Goal: Task Accomplishment & Management: Manage account settings

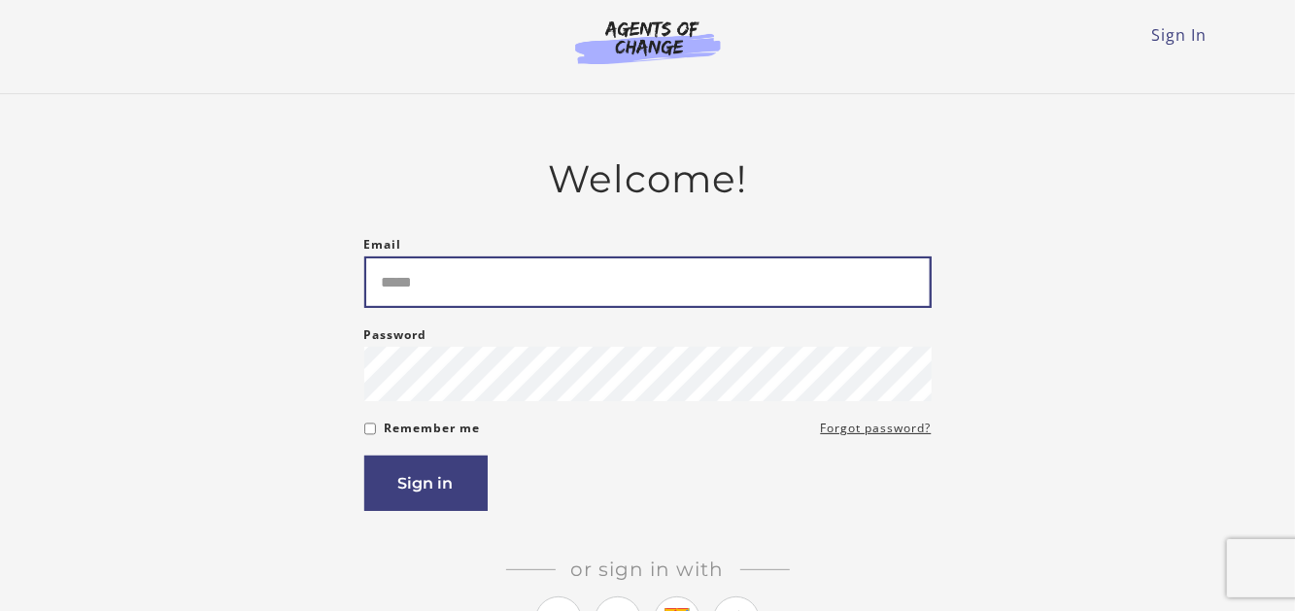
click at [482, 294] on input "Email" at bounding box center [647, 282] width 567 height 51
click at [399, 292] on input "Email" at bounding box center [647, 282] width 567 height 51
type input "**********"
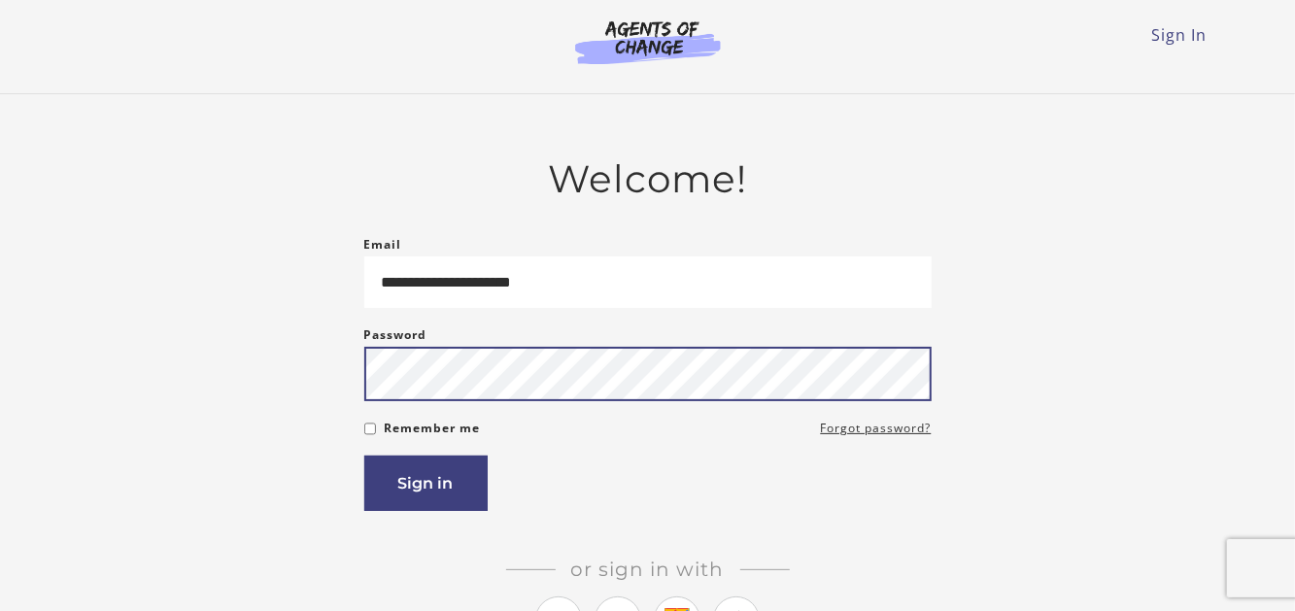
click at [364, 456] on button "Sign in" at bounding box center [425, 483] width 123 height 55
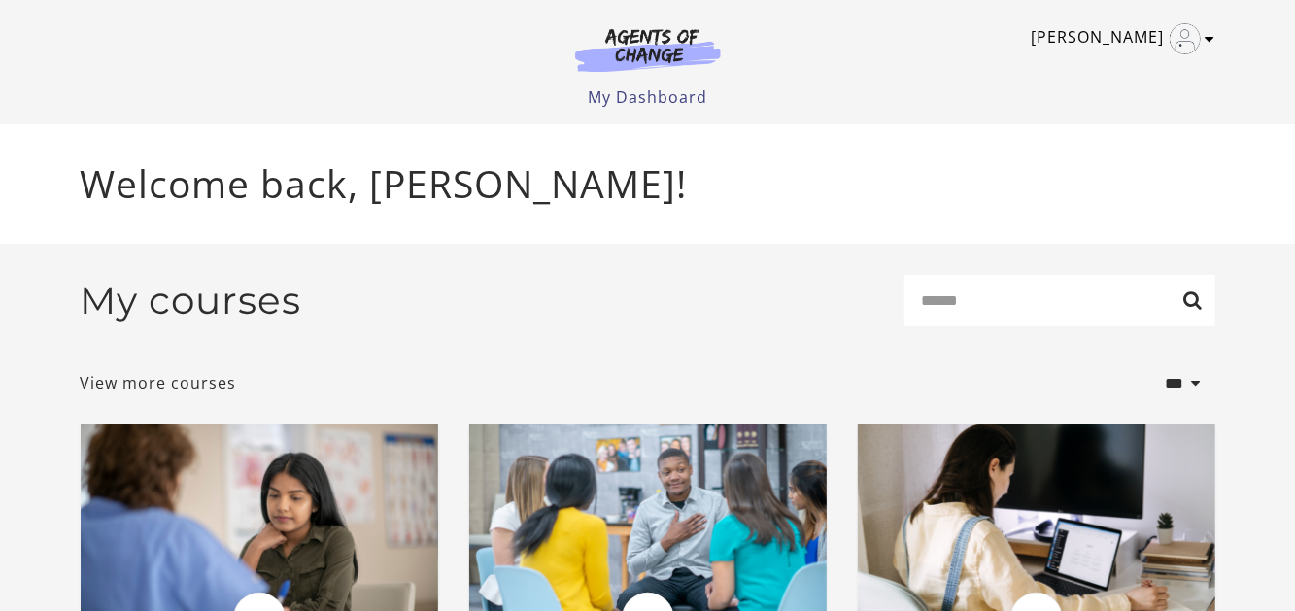
click at [1100, 39] on link "[PERSON_NAME]" at bounding box center [1119, 38] width 174 height 31
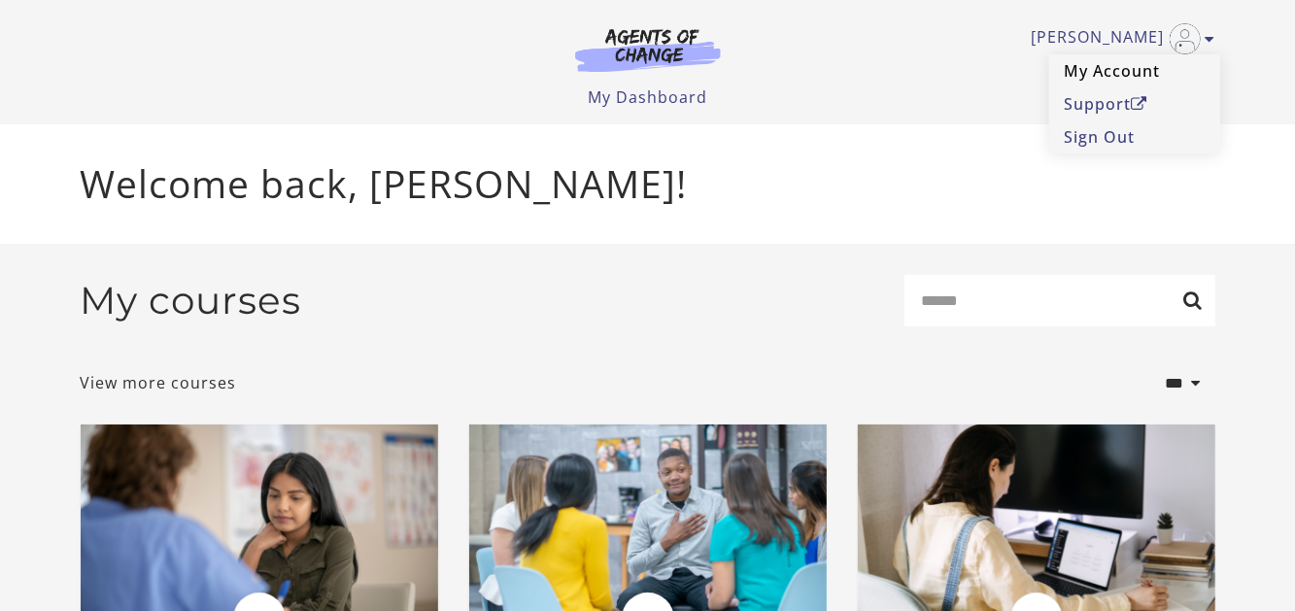
click at [1088, 73] on link "My Account" at bounding box center [1134, 70] width 171 height 33
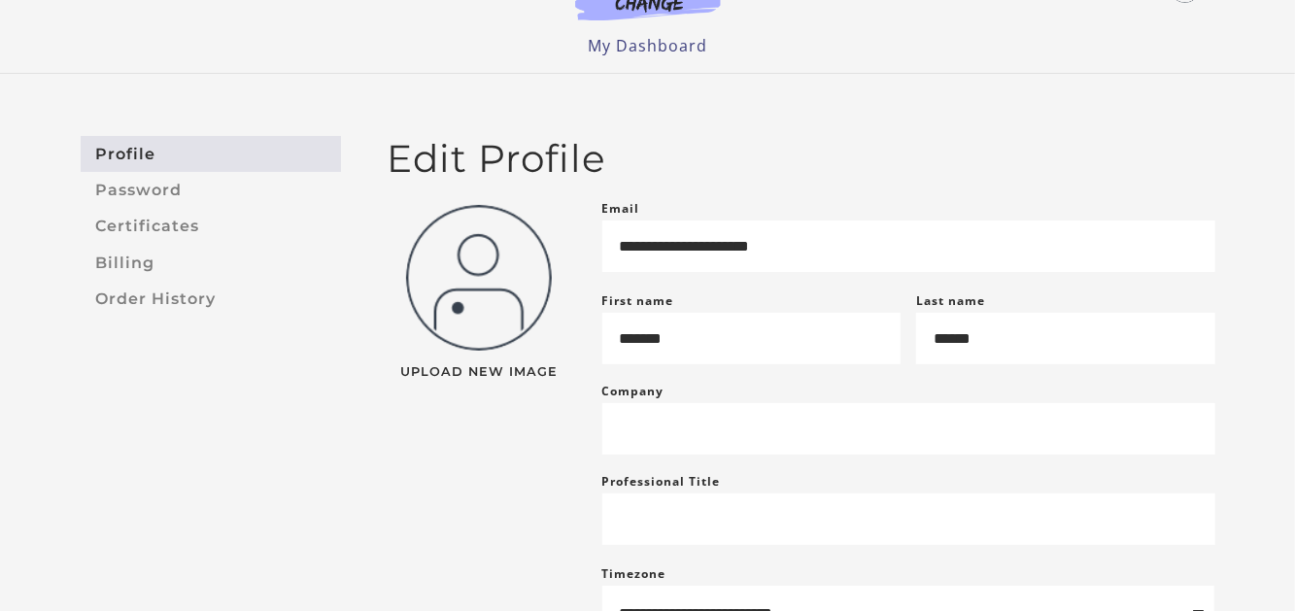
scroll to position [52, 0]
click at [196, 182] on link "Password" at bounding box center [211, 189] width 260 height 36
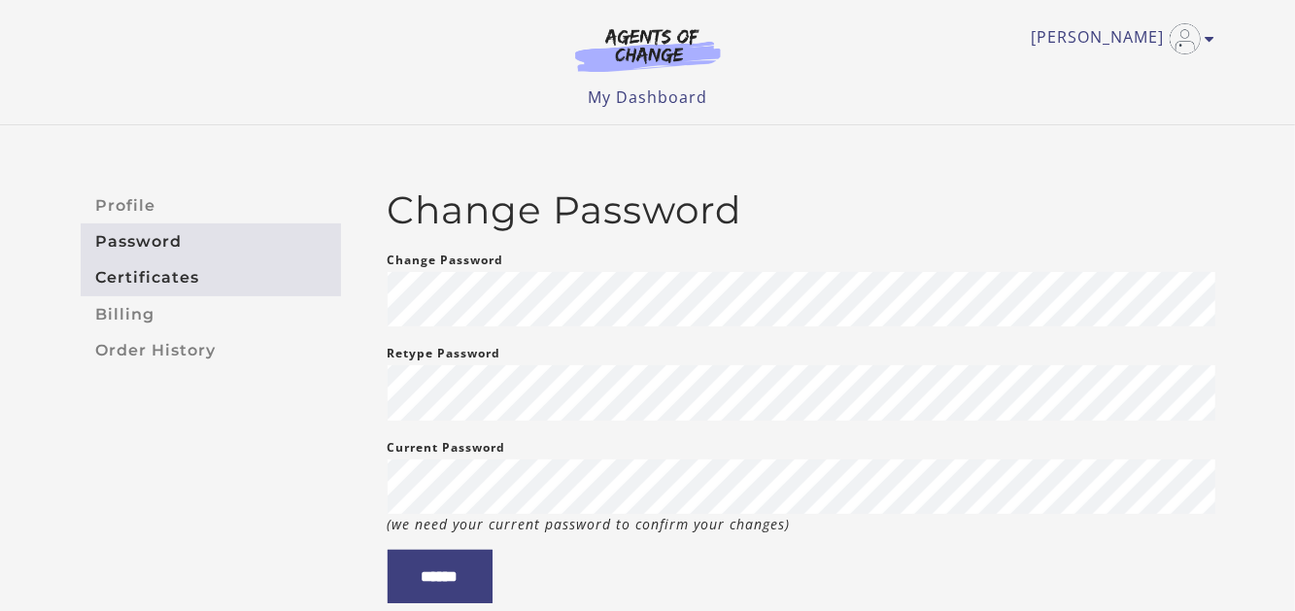
click at [146, 275] on link "Certificates" at bounding box center [211, 278] width 260 height 36
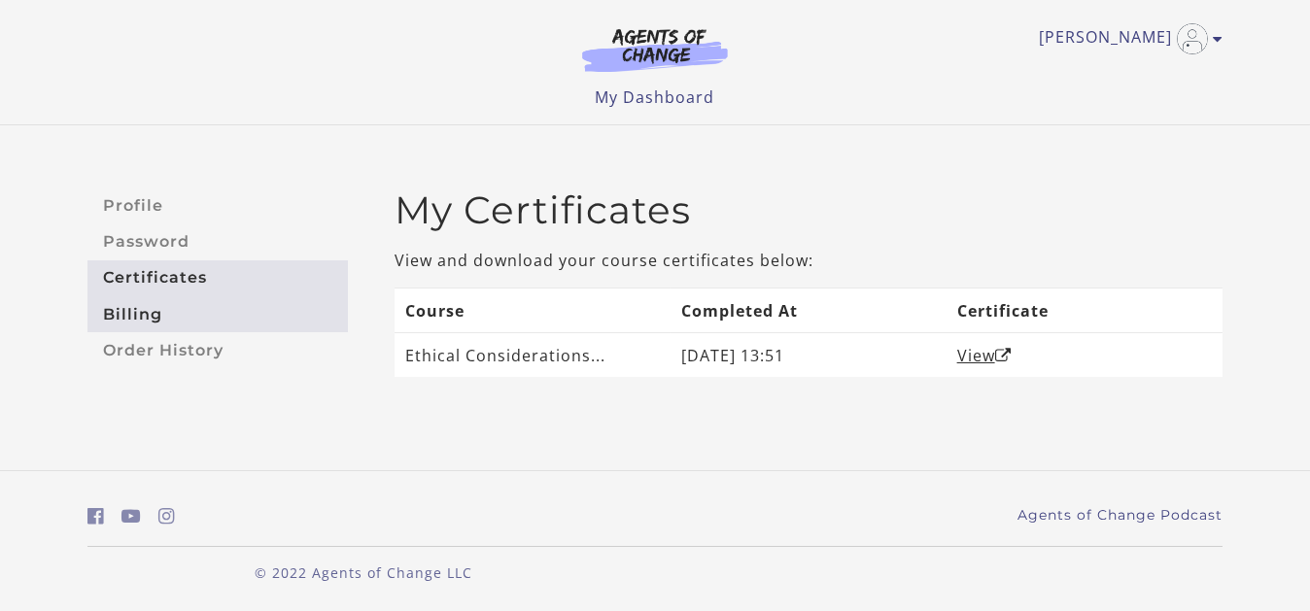
click at [119, 314] on link "Billing" at bounding box center [217, 314] width 260 height 36
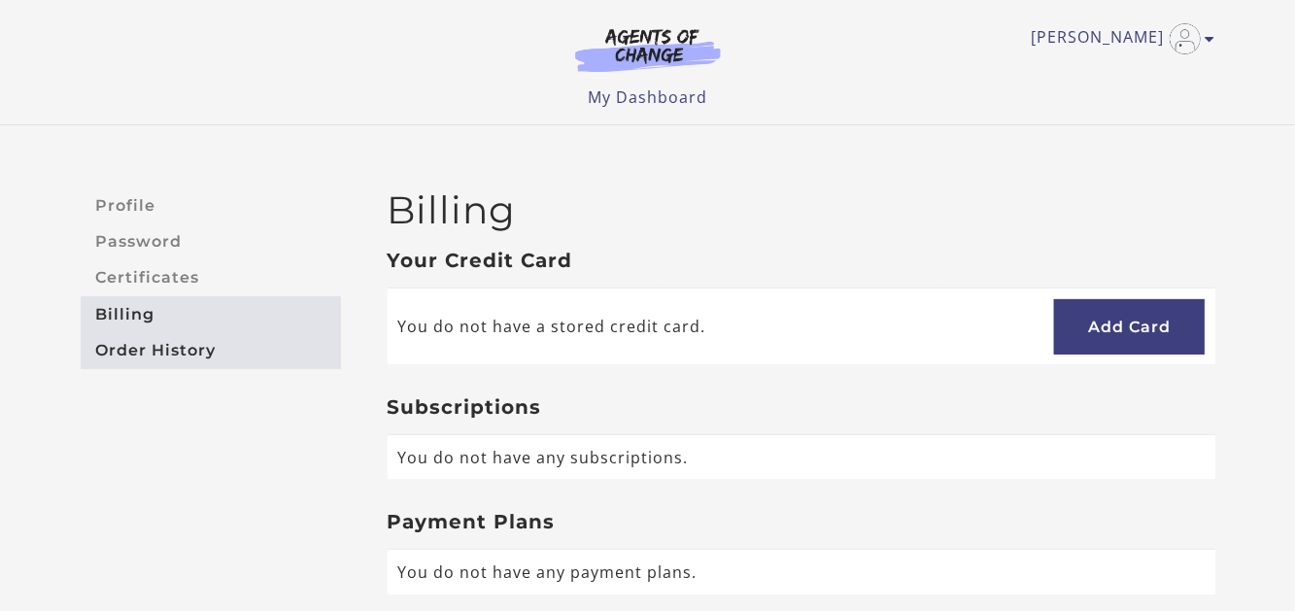
click at [190, 338] on link "Order History" at bounding box center [211, 350] width 260 height 36
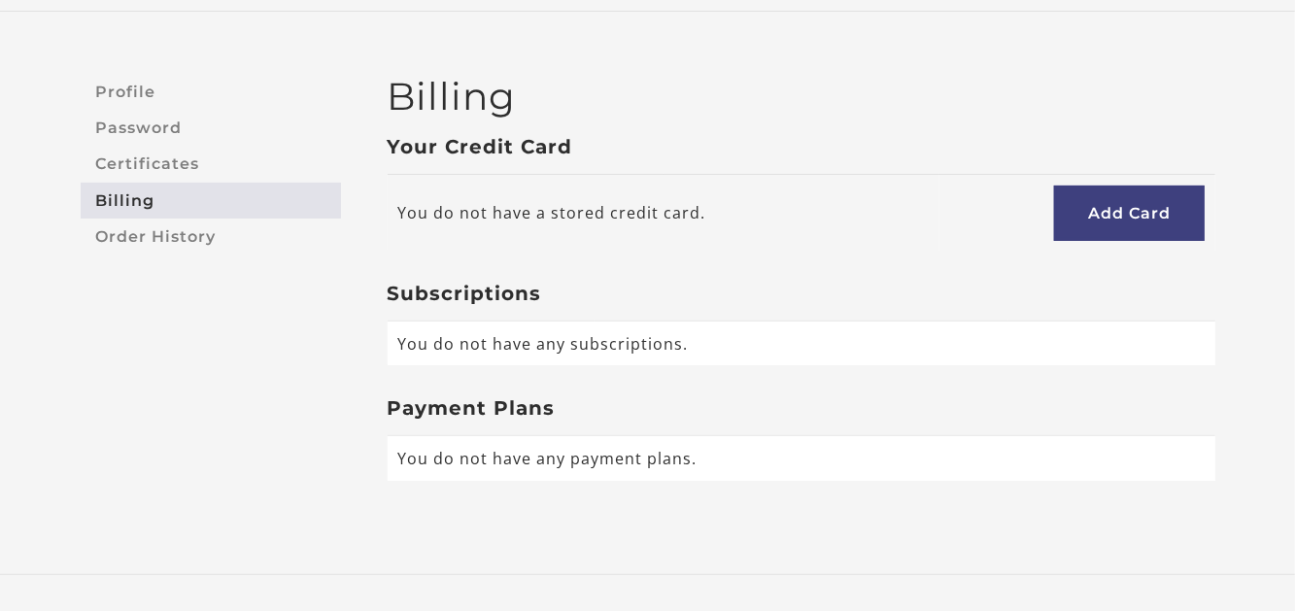
scroll to position [110, 0]
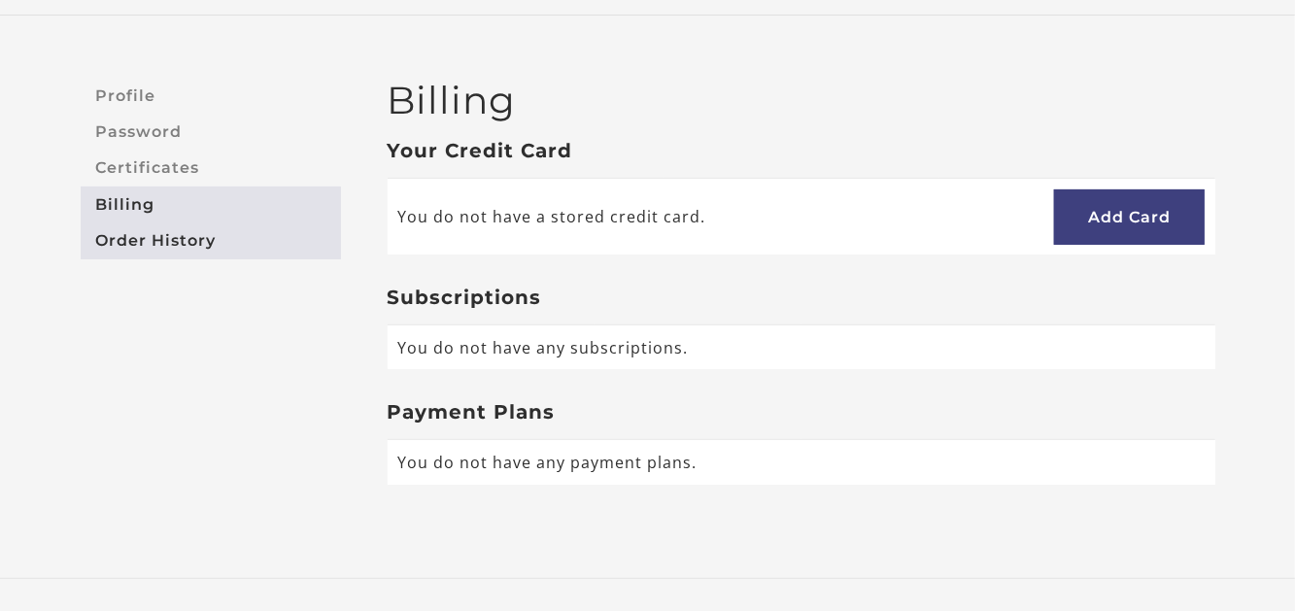
click at [196, 248] on link "Order History" at bounding box center [211, 241] width 260 height 36
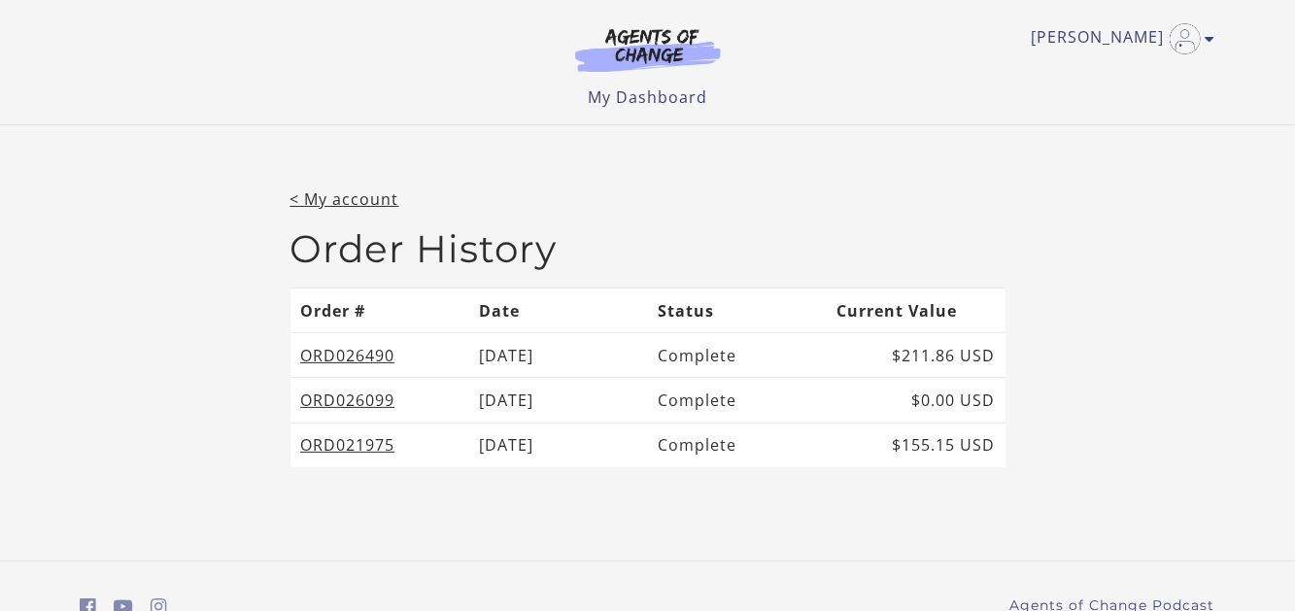
click at [289, 198] on main "< My account Order History Order # Date Status Current Value ORD026490 09/16/20…" at bounding box center [648, 343] width 746 height 311
click at [292, 206] on link "< My account" at bounding box center [345, 199] width 109 height 21
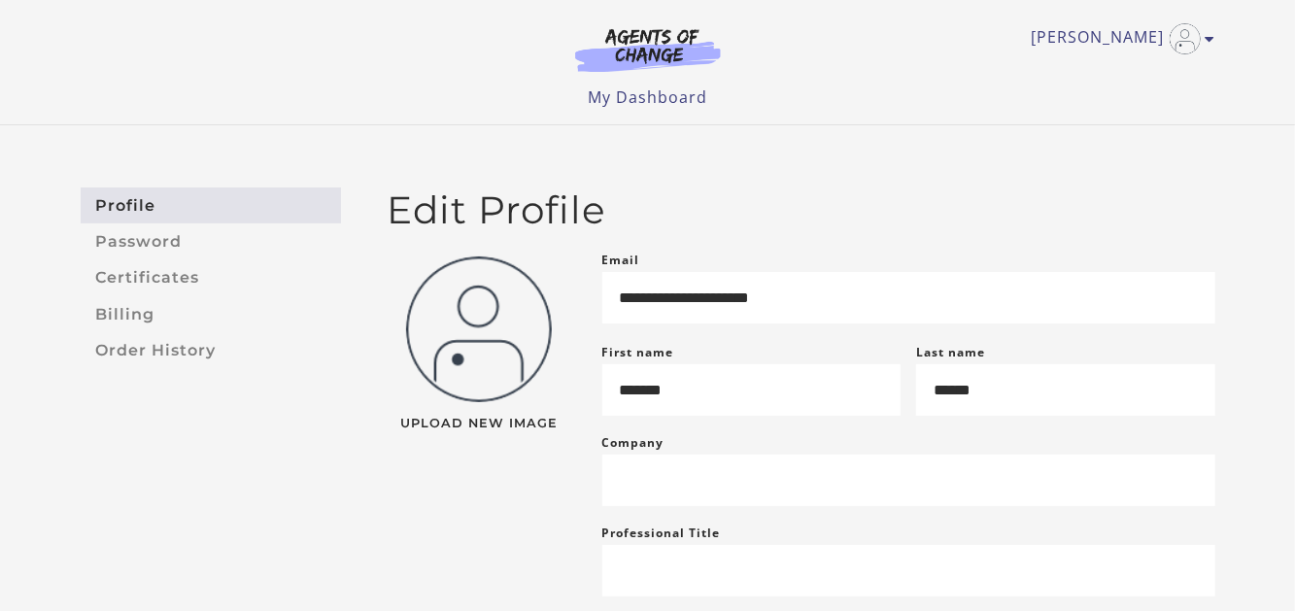
click at [688, 46] on img at bounding box center [648, 49] width 187 height 45
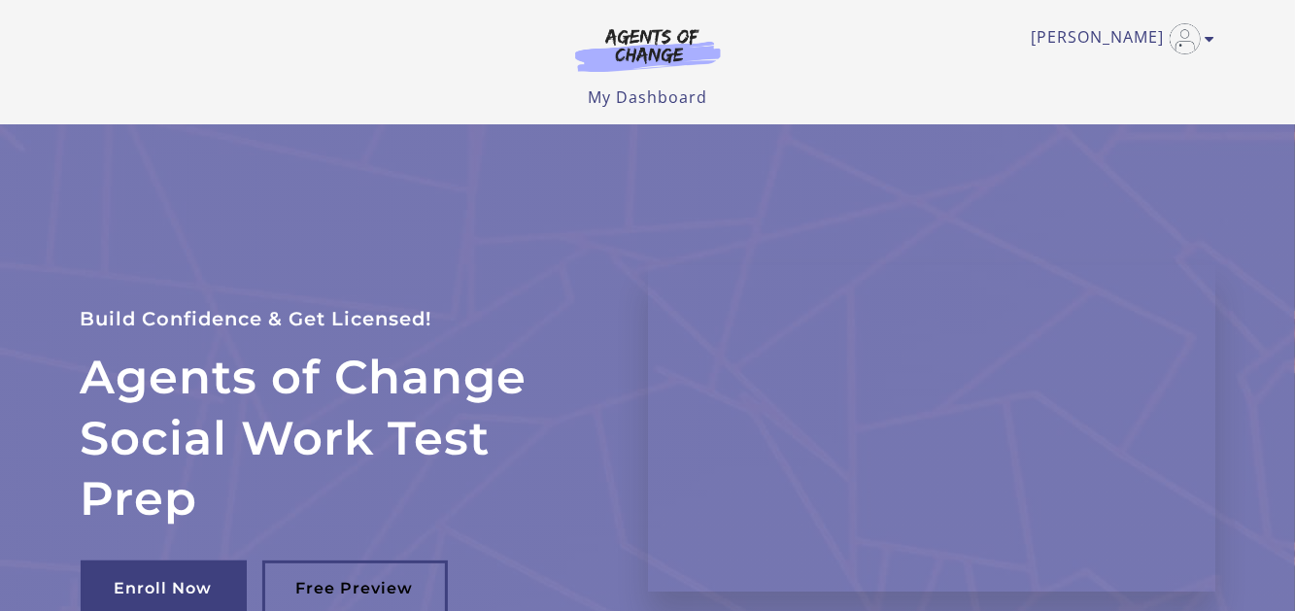
click at [1094, 38] on link "[PERSON_NAME]" at bounding box center [1119, 38] width 174 height 31
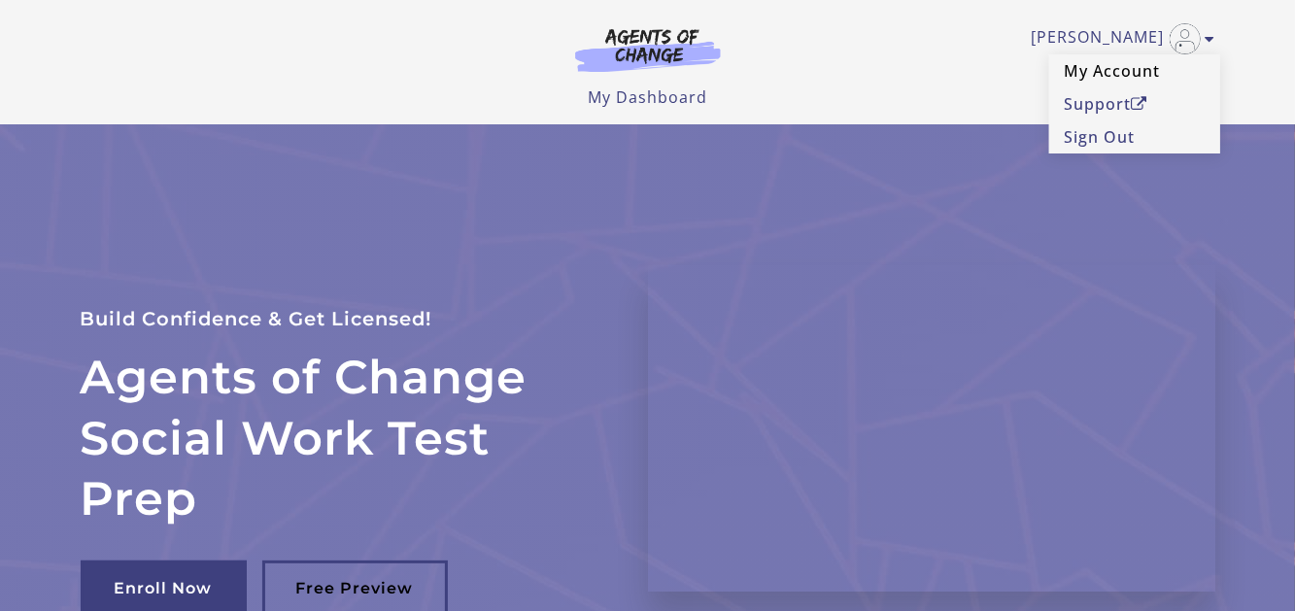
click at [1067, 65] on link "My Account" at bounding box center [1134, 70] width 171 height 33
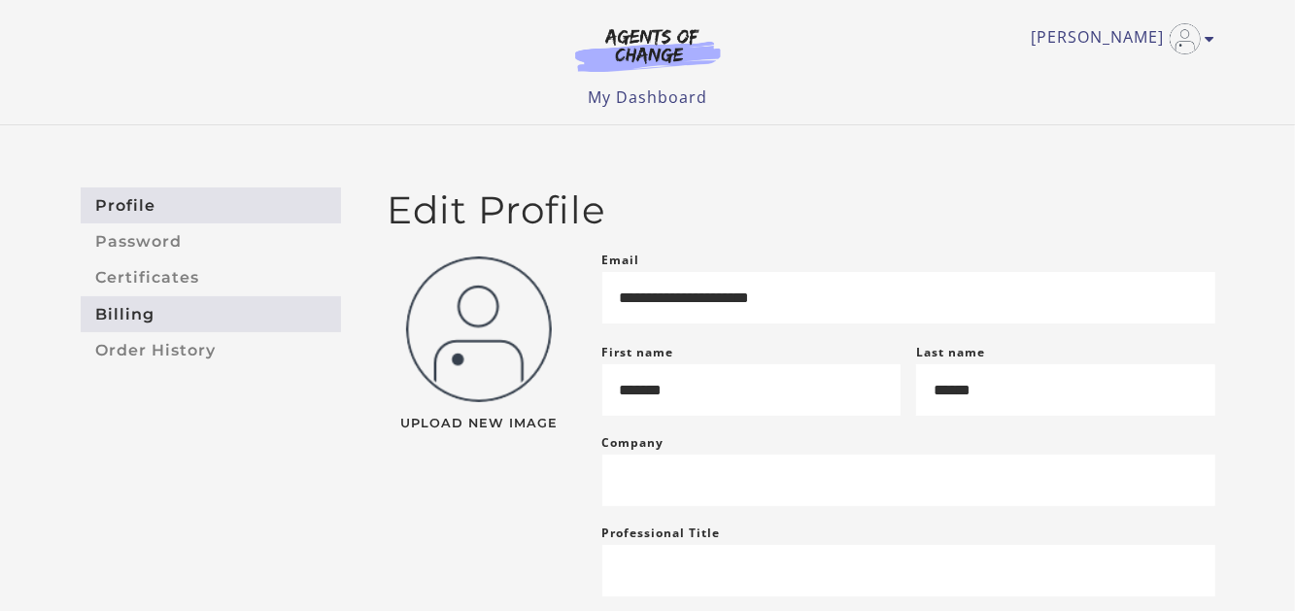
click at [138, 303] on link "Billing" at bounding box center [211, 314] width 260 height 36
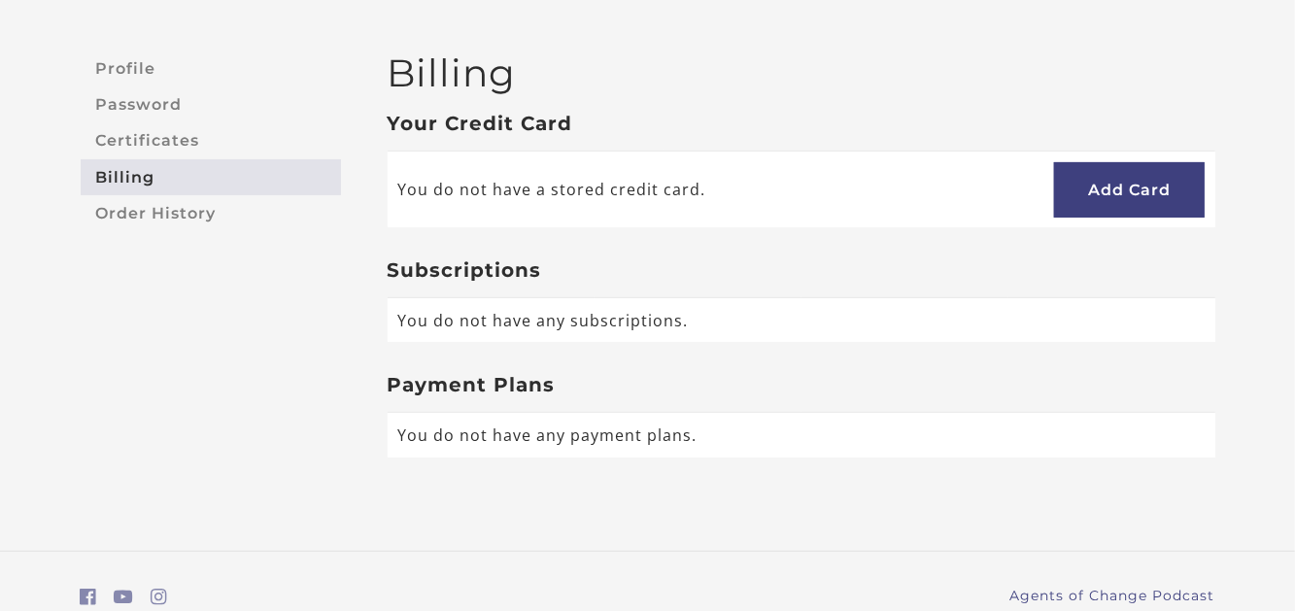
scroll to position [137, 0]
click at [184, 210] on link "Order History" at bounding box center [211, 213] width 260 height 36
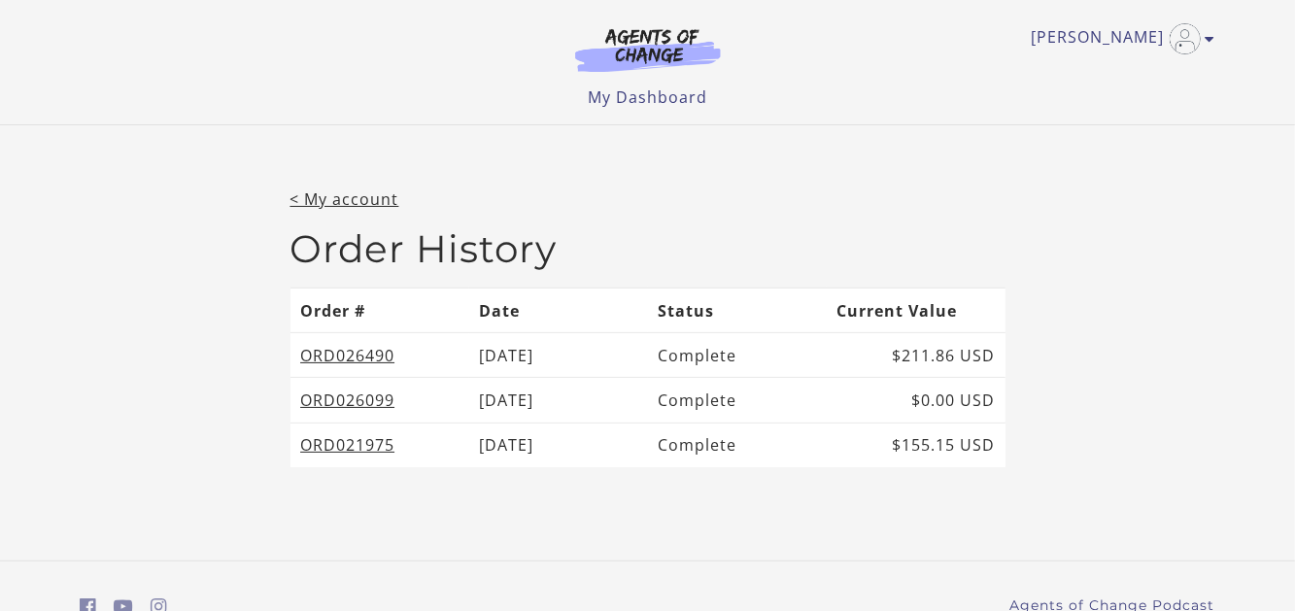
click at [624, 54] on img at bounding box center [648, 49] width 187 height 45
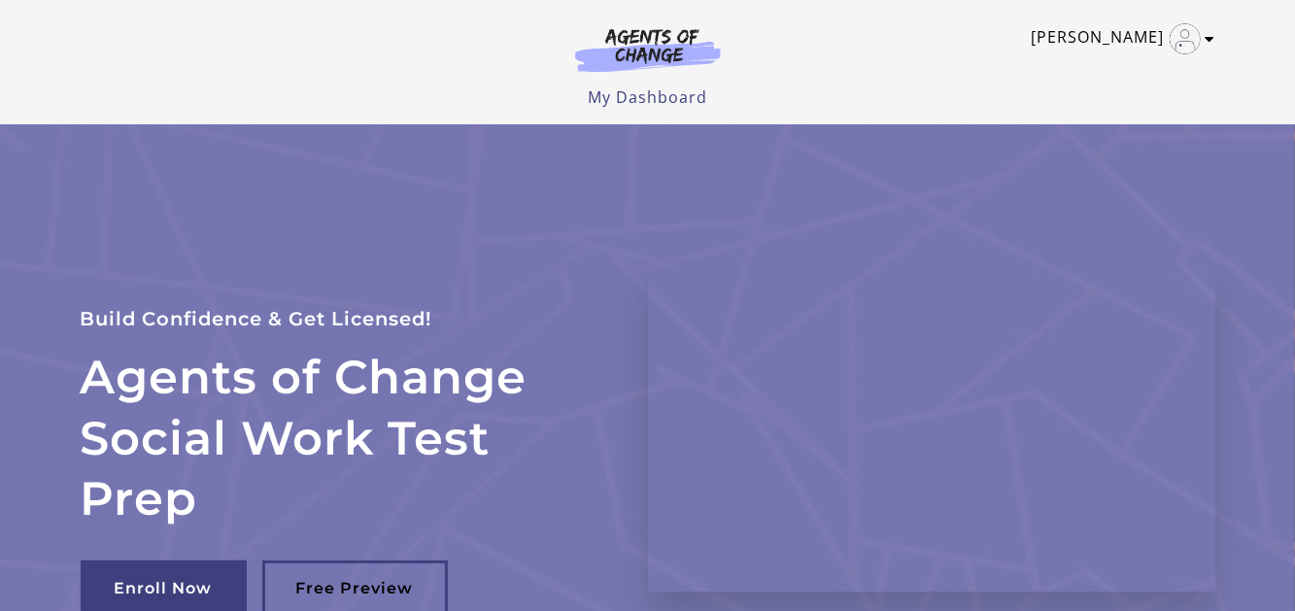
click at [1207, 38] on icon "Toggle menu" at bounding box center [1211, 39] width 10 height 16
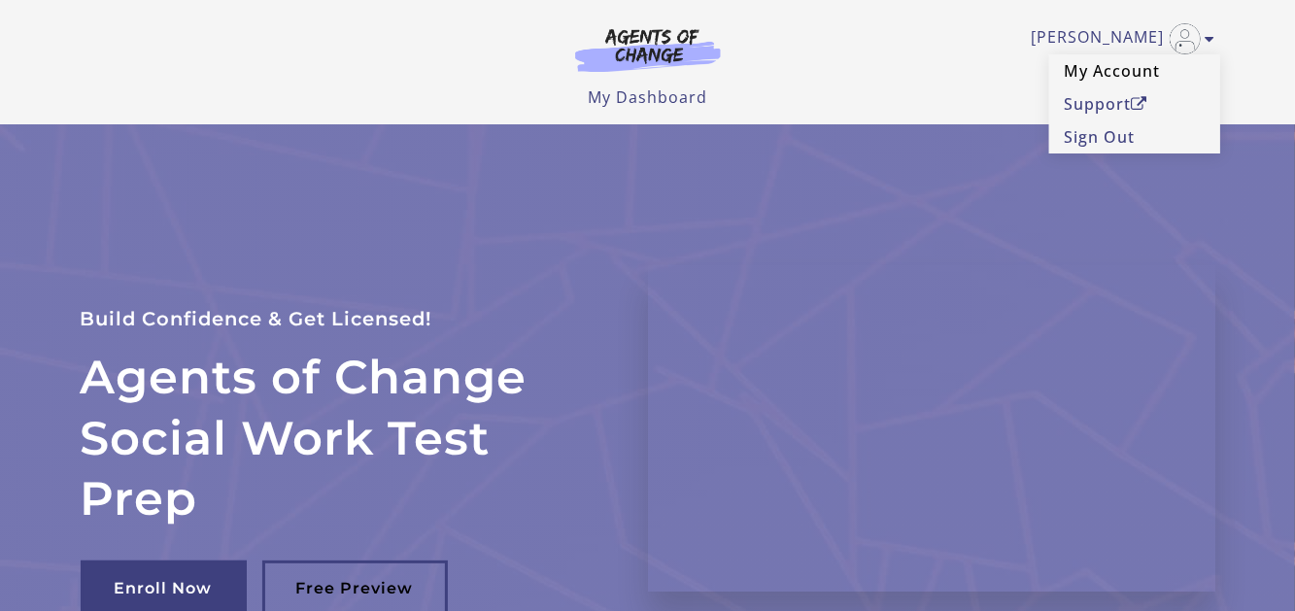
click at [1087, 72] on link "My Account" at bounding box center [1134, 70] width 171 height 33
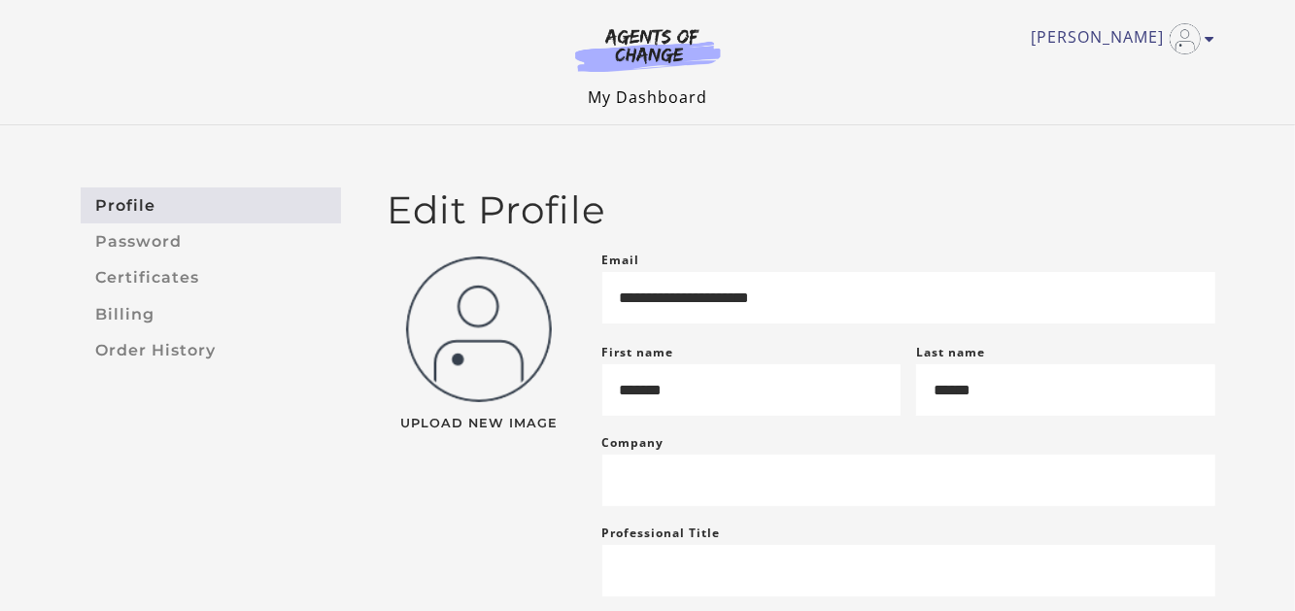
click at [622, 98] on link "My Dashboard" at bounding box center [648, 96] width 120 height 21
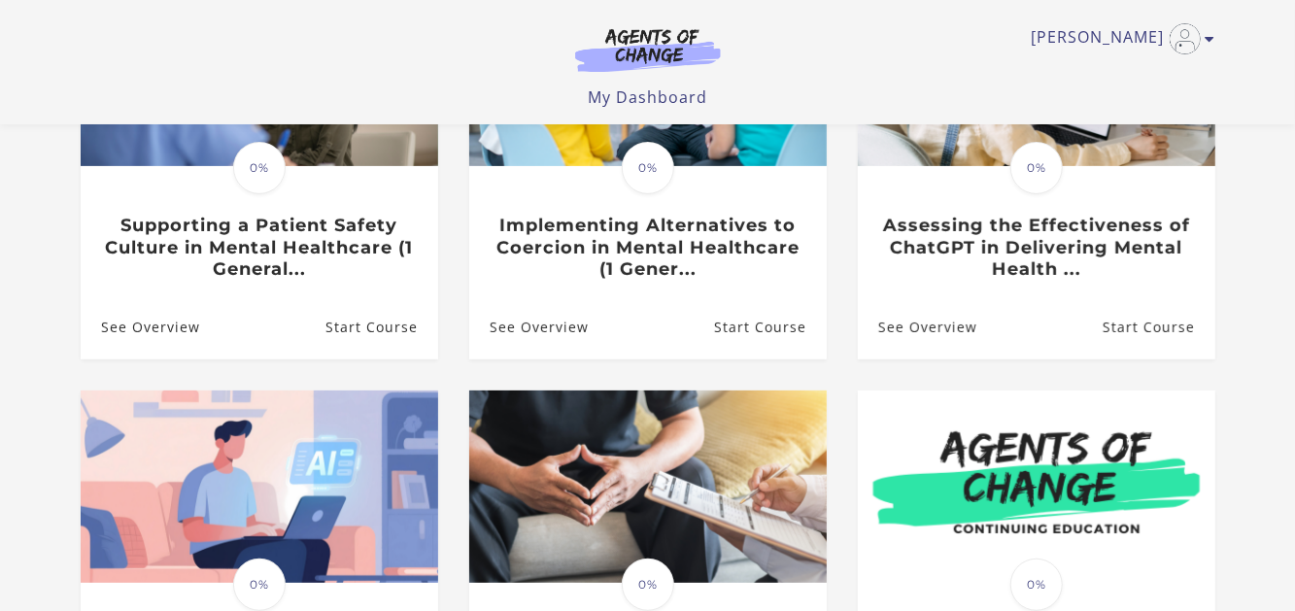
scroll to position [326, 0]
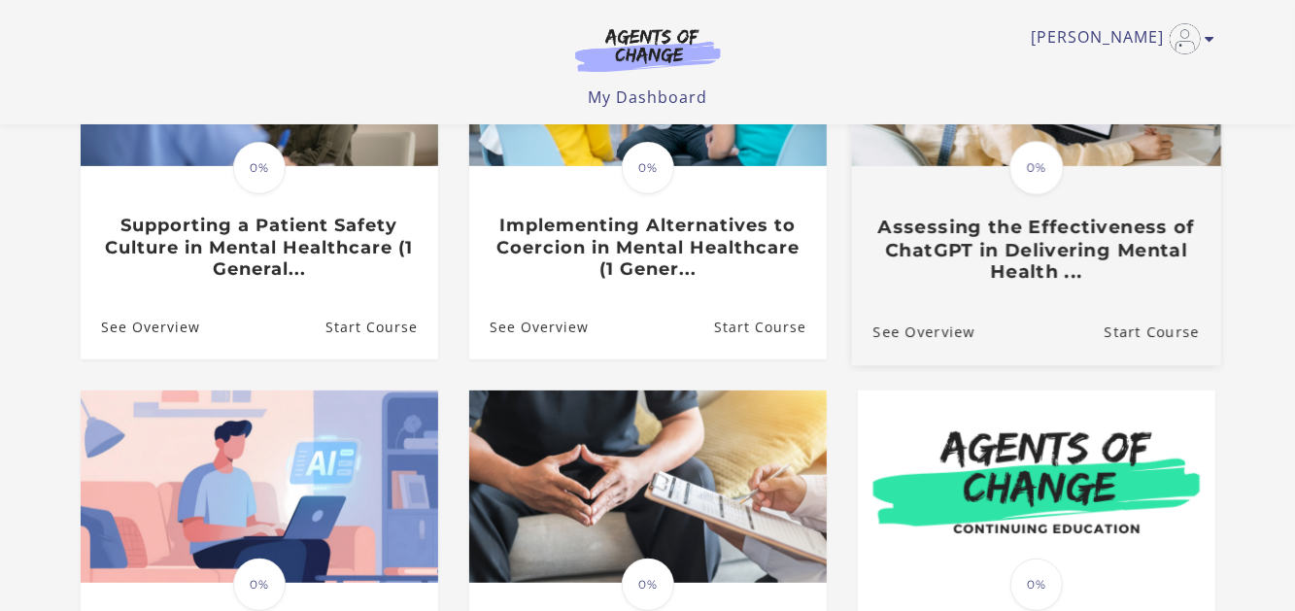
click at [957, 260] on h3 "Assessing the Effectiveness of ChatGPT in Delivering Mental Health ..." at bounding box center [1036, 251] width 326 height 68
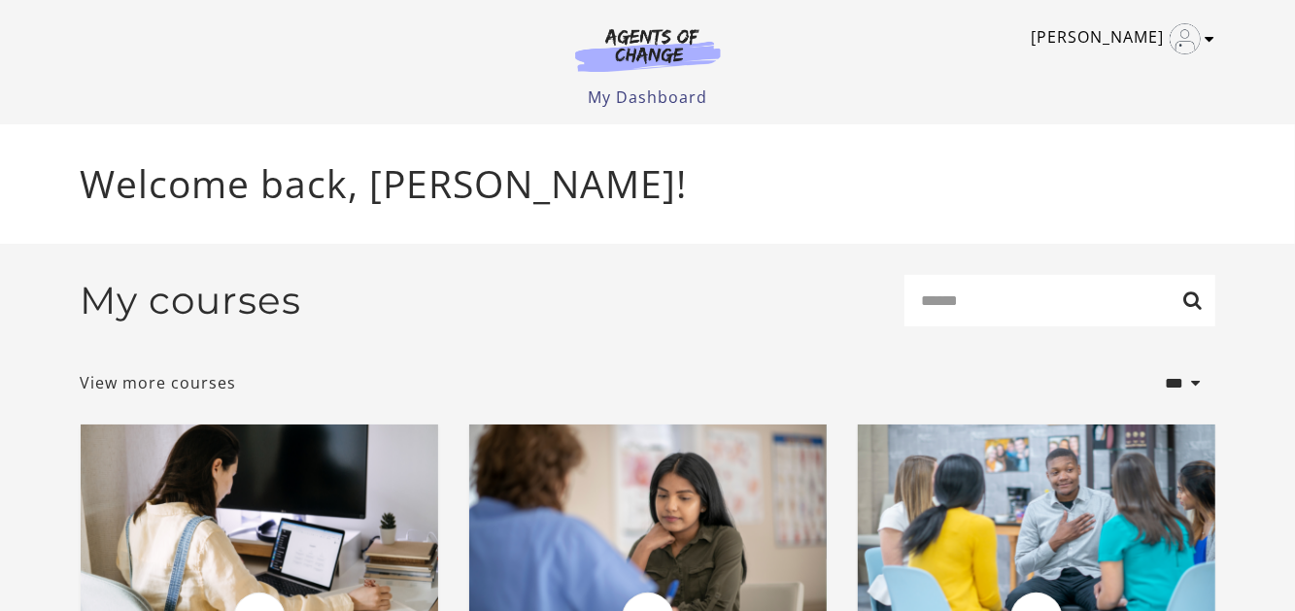
click at [1118, 50] on link "[PERSON_NAME]" at bounding box center [1119, 38] width 174 height 31
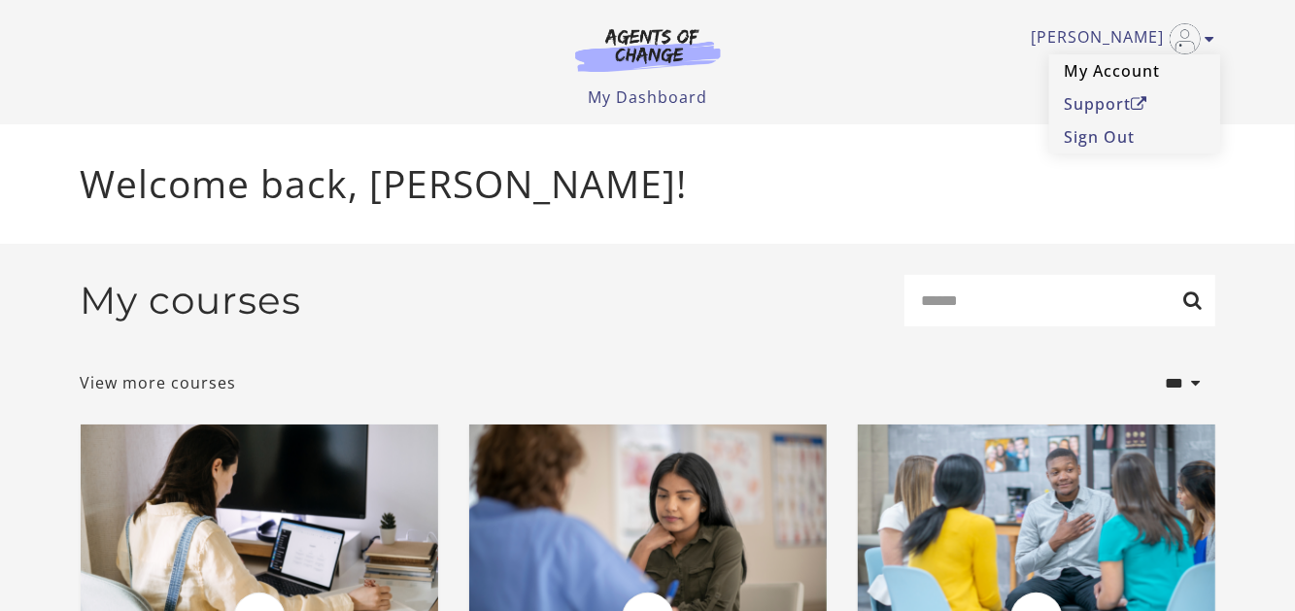
click at [1090, 71] on link "My Account" at bounding box center [1134, 70] width 171 height 33
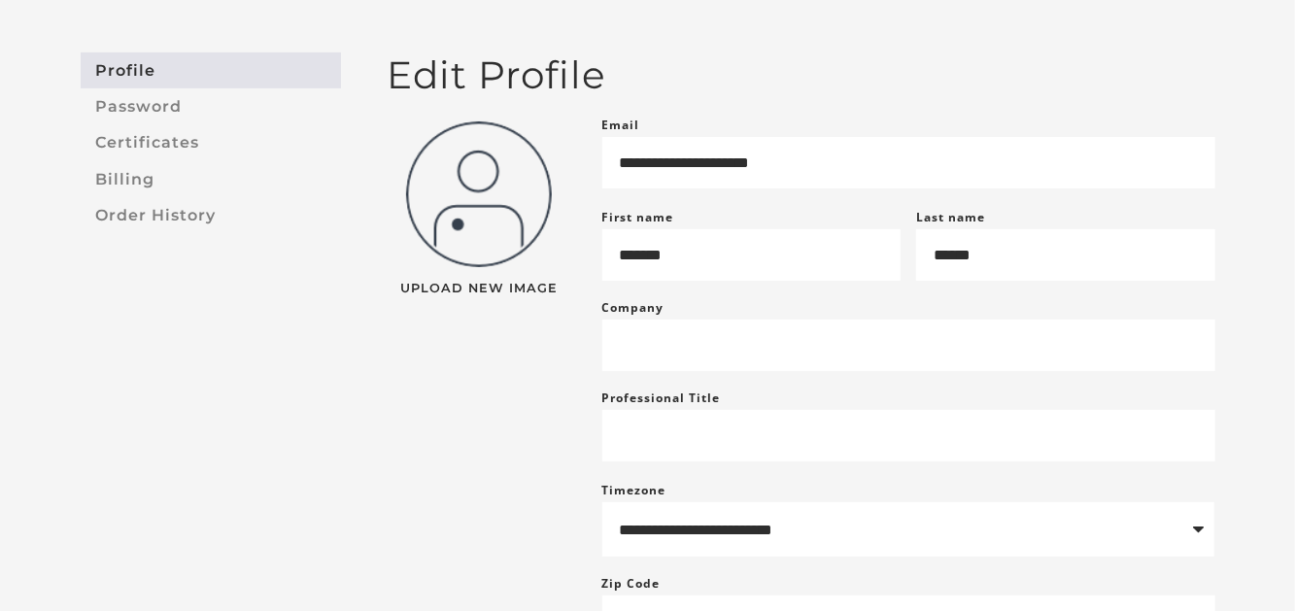
scroll to position [153, 0]
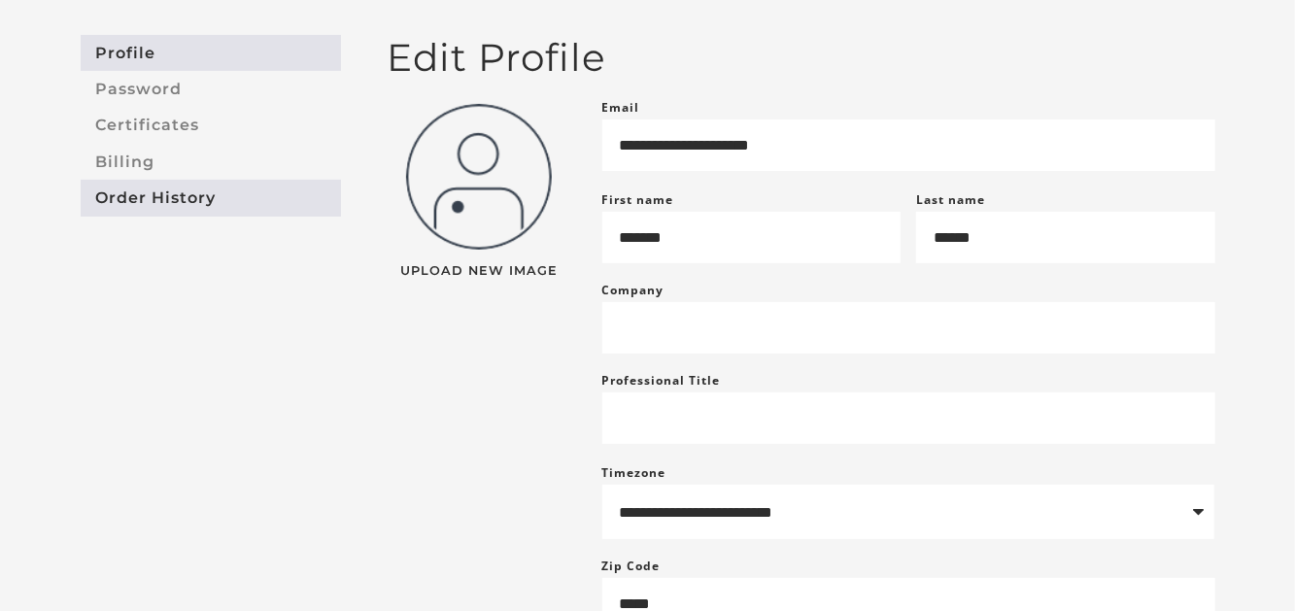
click at [138, 196] on link "Order History" at bounding box center [211, 198] width 260 height 36
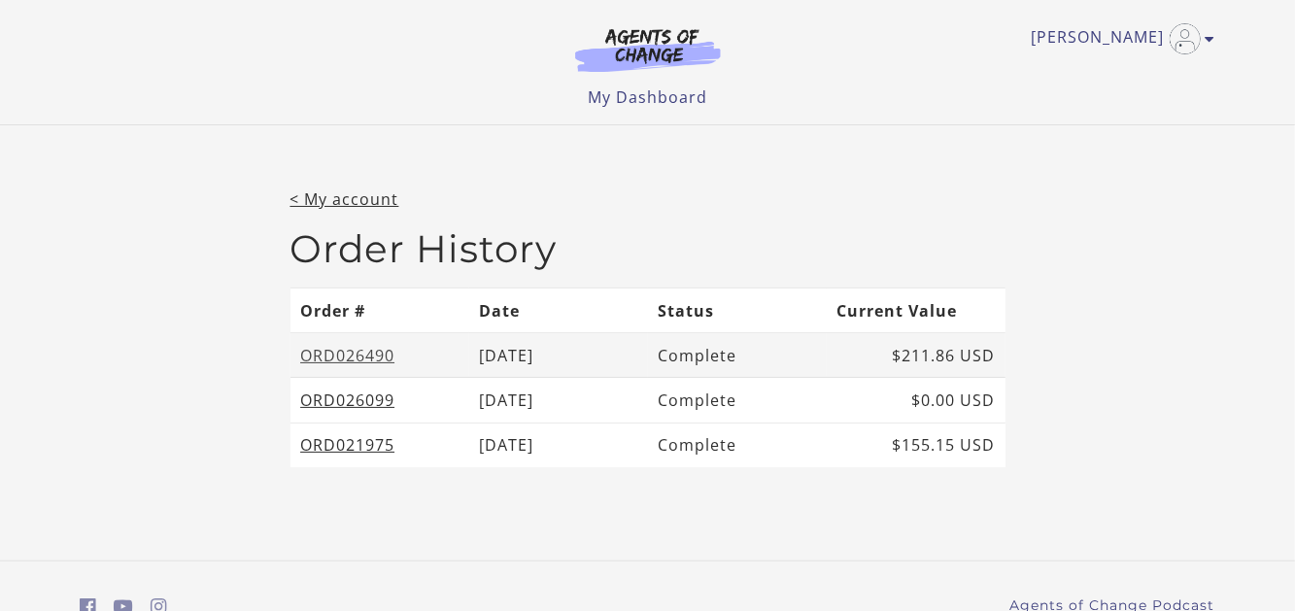
click at [361, 357] on link "ORD026490" at bounding box center [347, 355] width 94 height 21
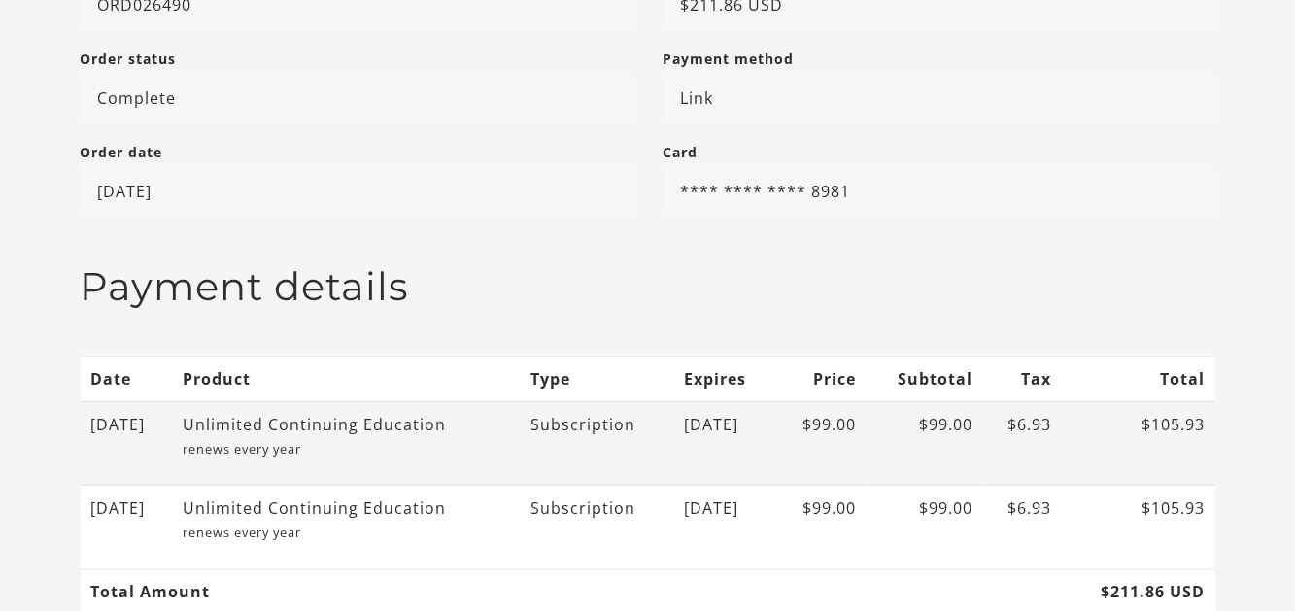
scroll to position [379, 0]
click at [391, 418] on div "Unlimited Continuing Education" at bounding box center [338, 422] width 311 height 23
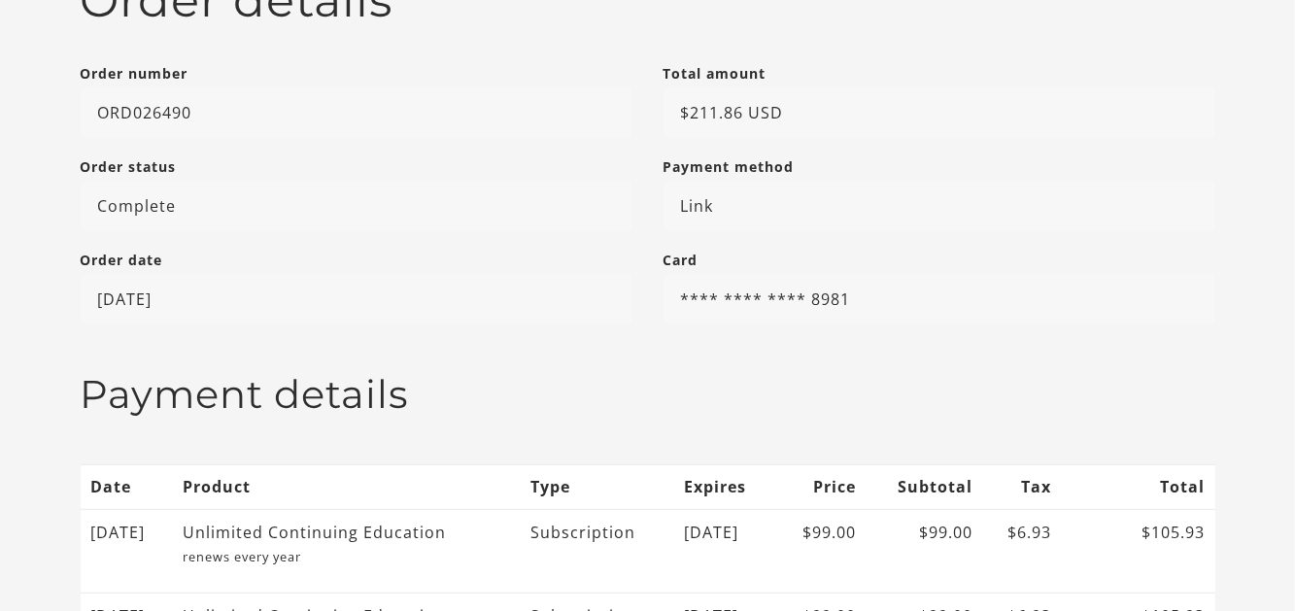
scroll to position [274, 0]
